Goal: Navigation & Orientation: Find specific page/section

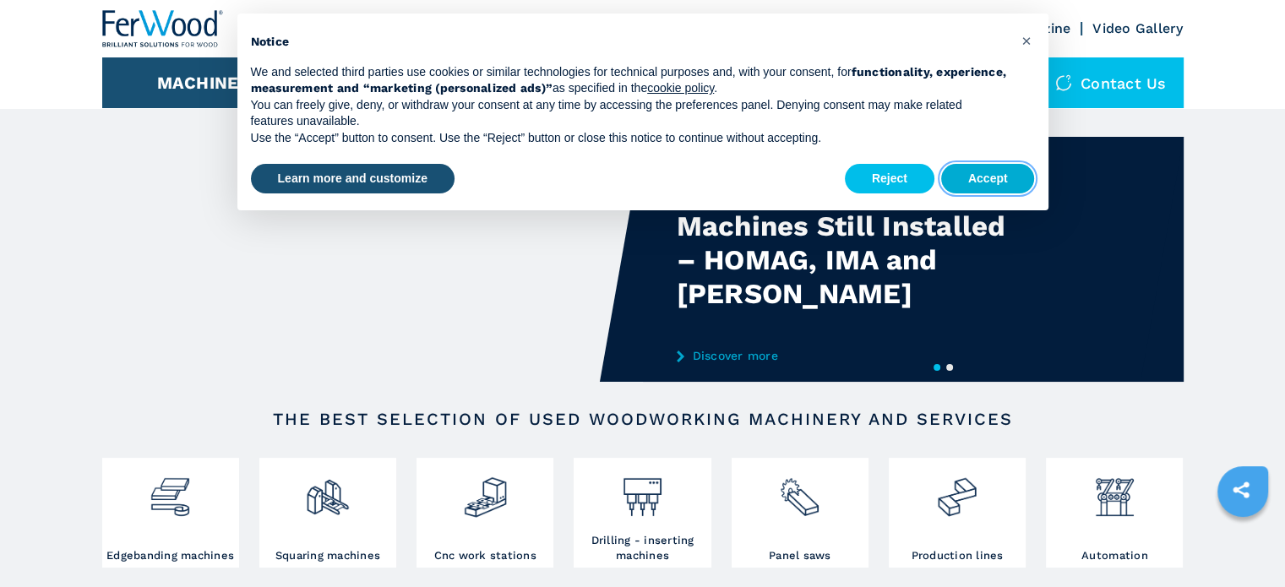
click at [977, 175] on button "Accept" at bounding box center [988, 179] width 94 height 30
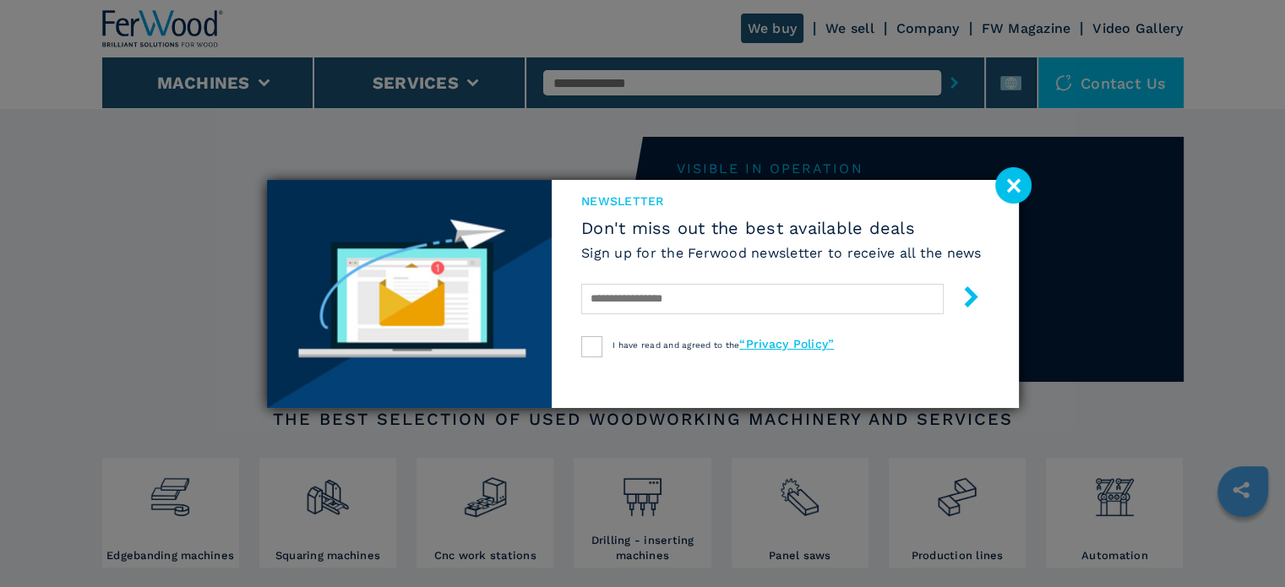
click at [1003, 188] on image at bounding box center [1013, 185] width 36 height 36
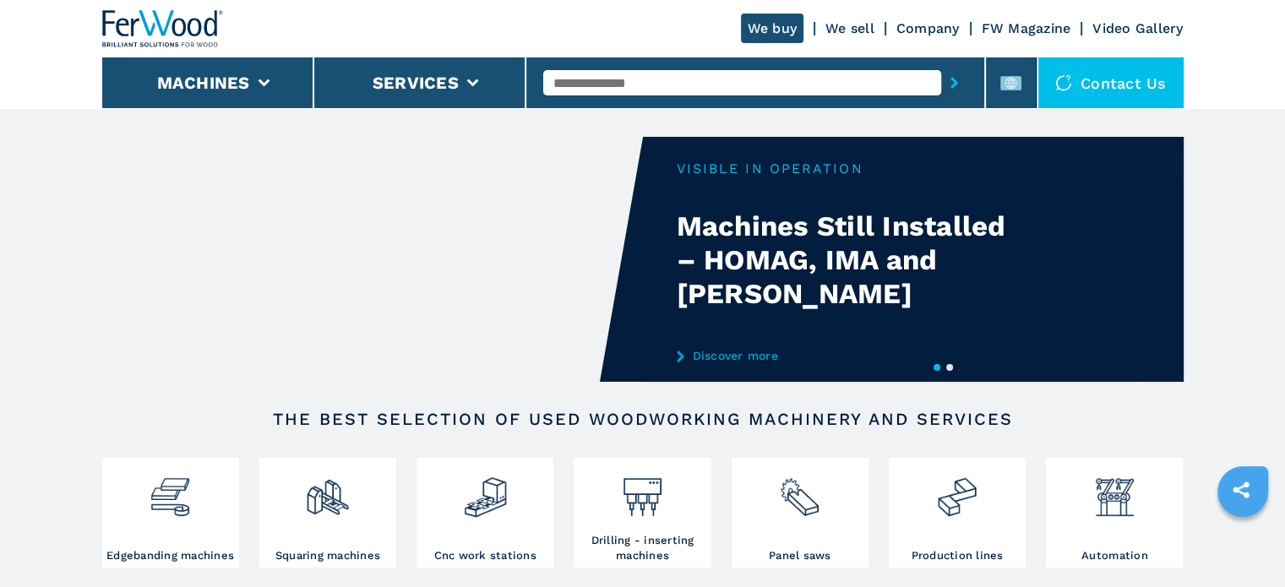
click at [906, 30] on link "Company" at bounding box center [927, 28] width 63 height 16
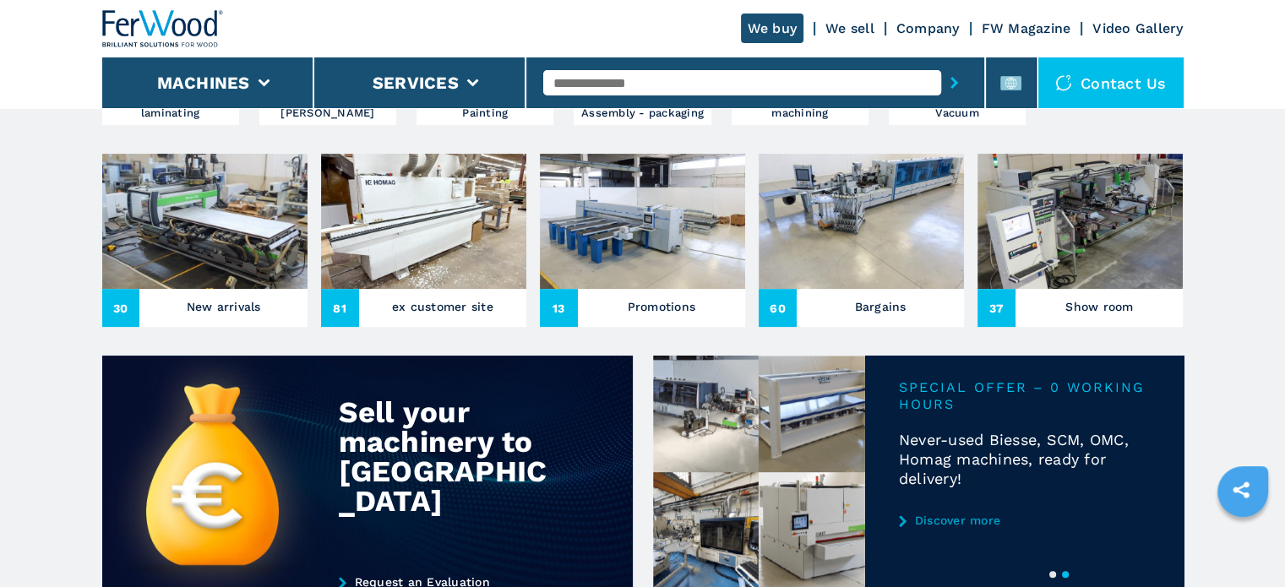
scroll to position [591, 0]
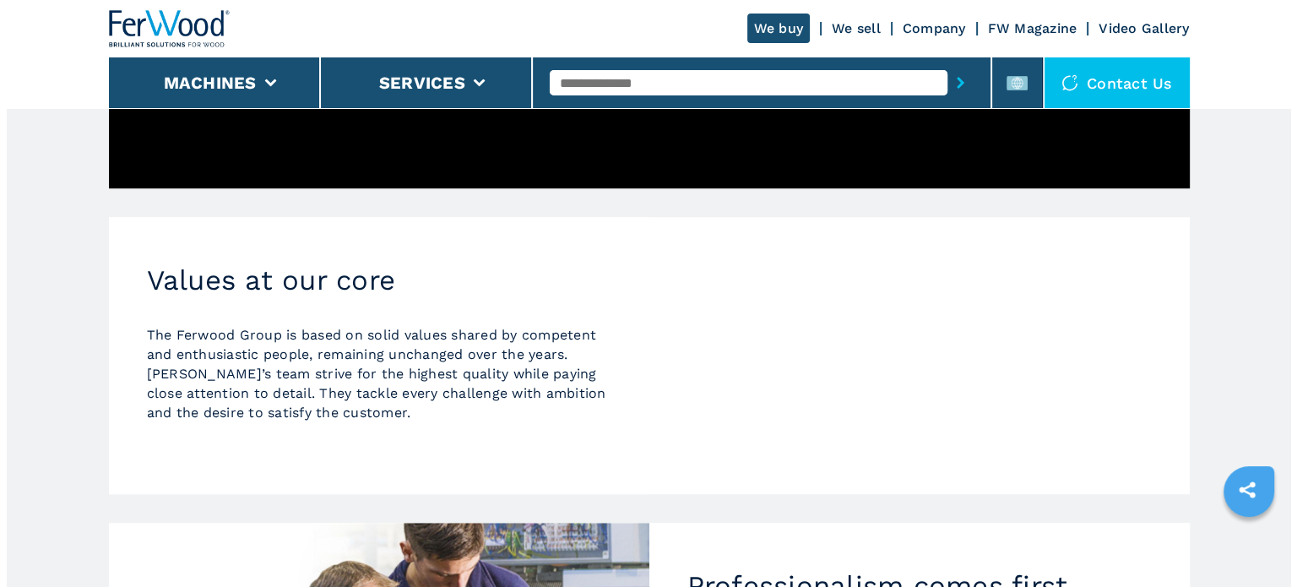
scroll to position [1014, 0]
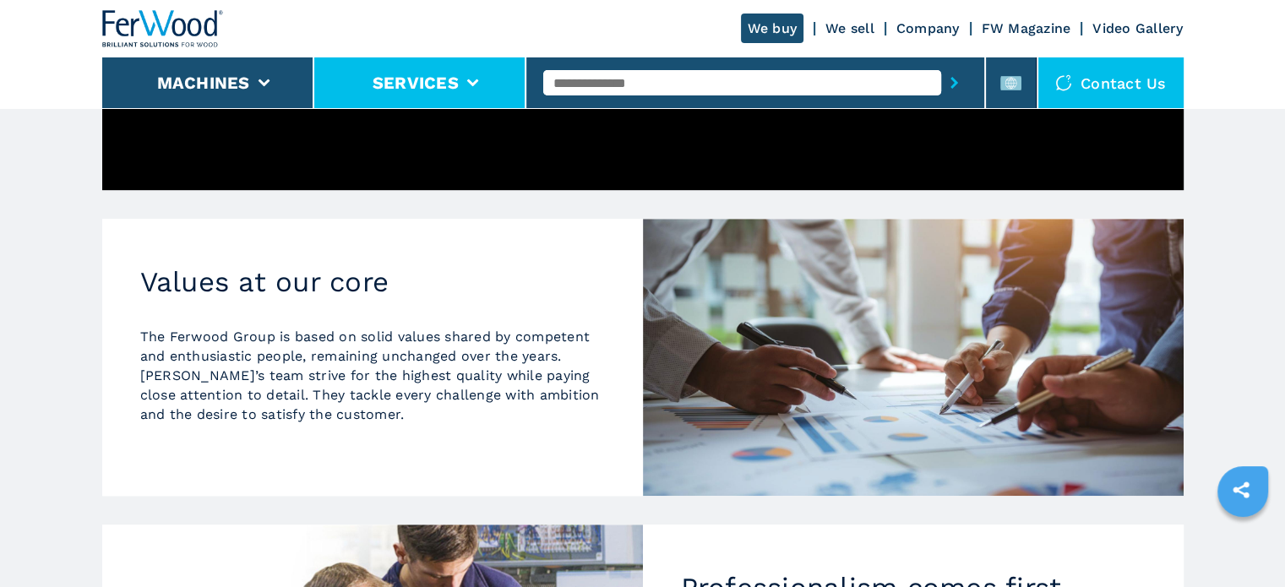
click at [488, 91] on li "Services" at bounding box center [420, 82] width 212 height 51
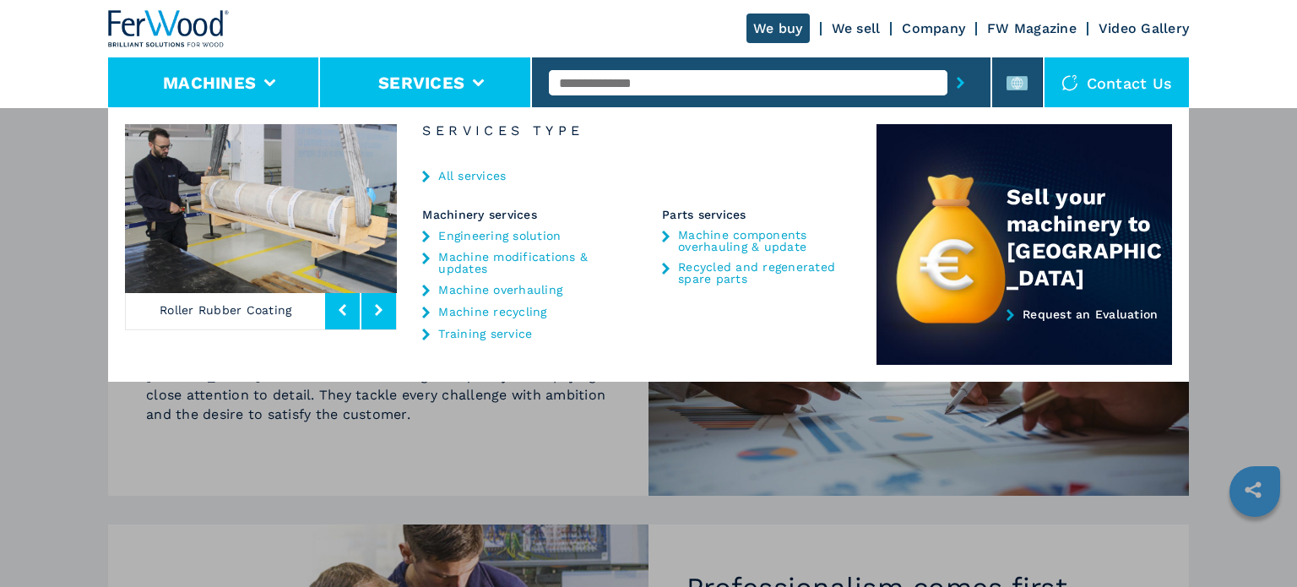
click at [271, 86] on icon at bounding box center [270, 83] width 12 height 8
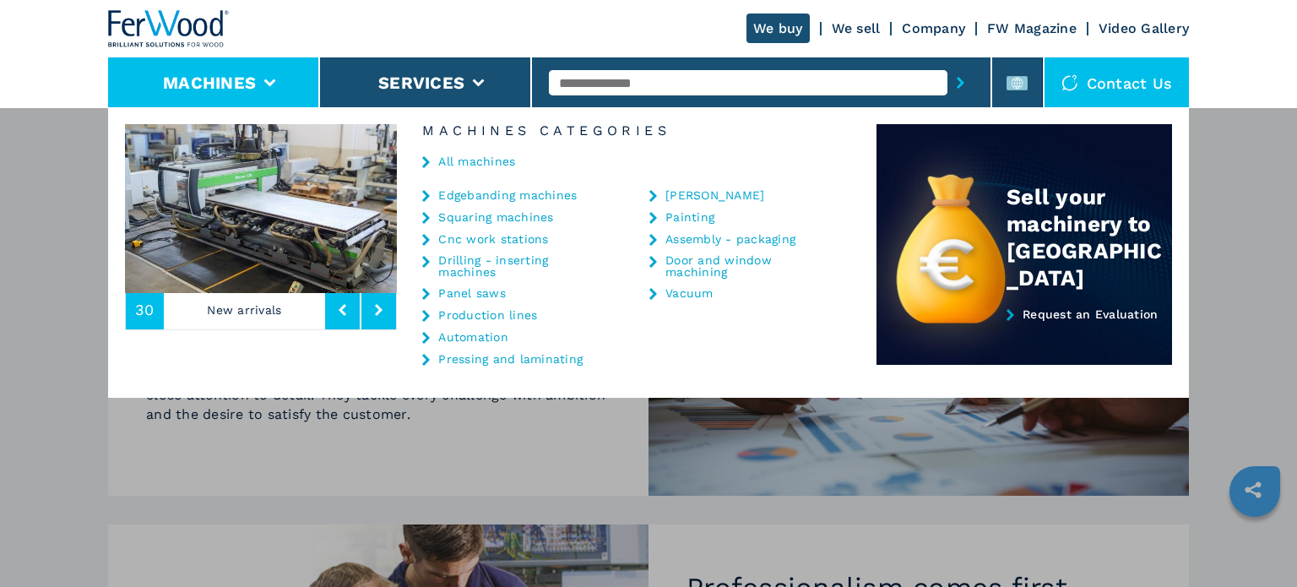
click at [460, 160] on link "All machines" at bounding box center [476, 161] width 77 height 12
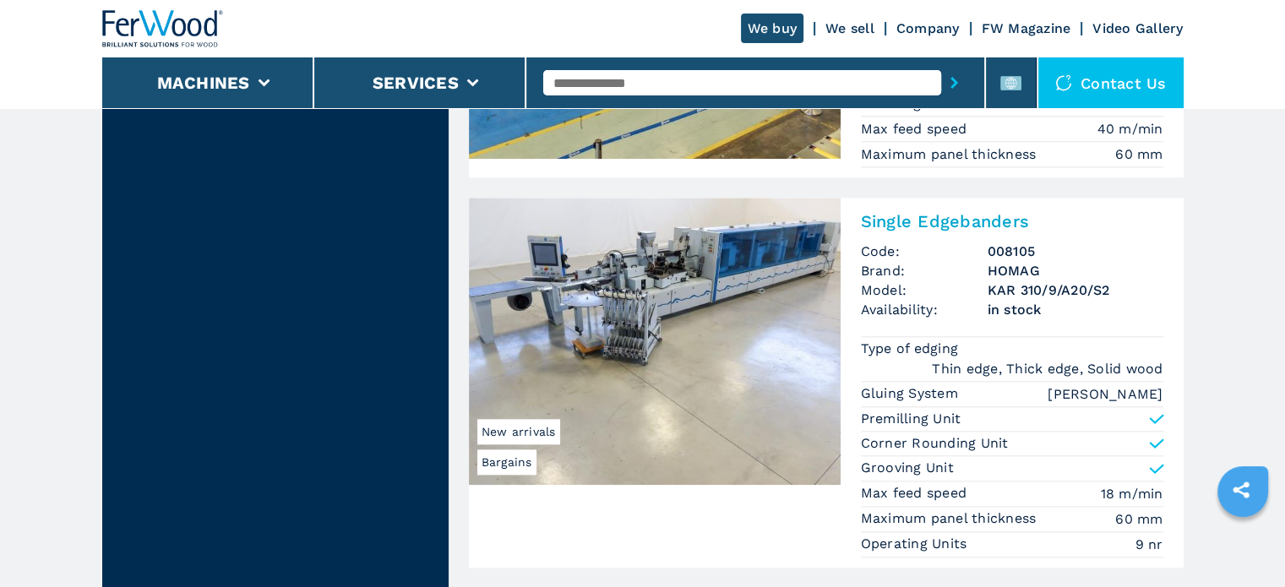
scroll to position [1943, 0]
